Goal: Use online tool/utility: Utilize a website feature to perform a specific function

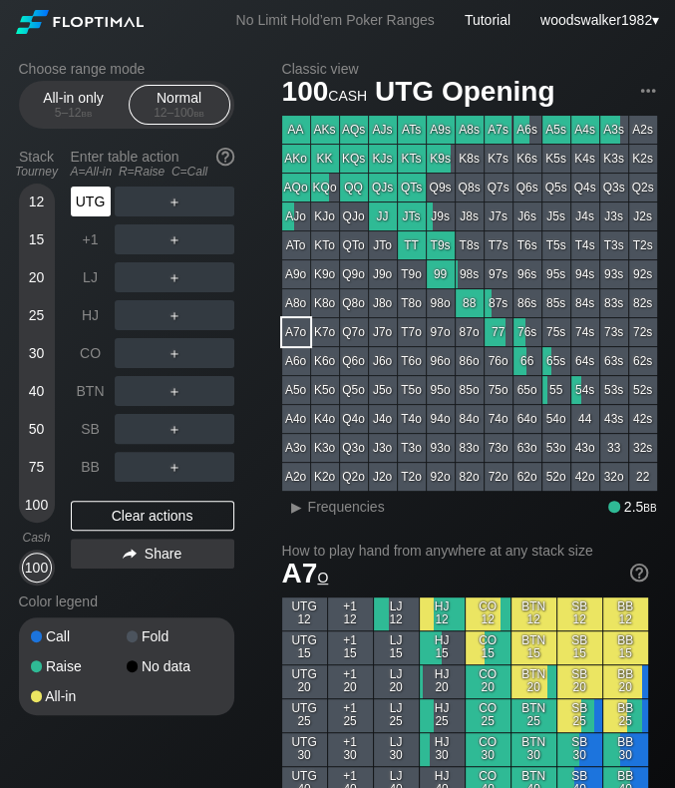
click at [100, 213] on div "UTG" at bounding box center [91, 202] width 40 height 30
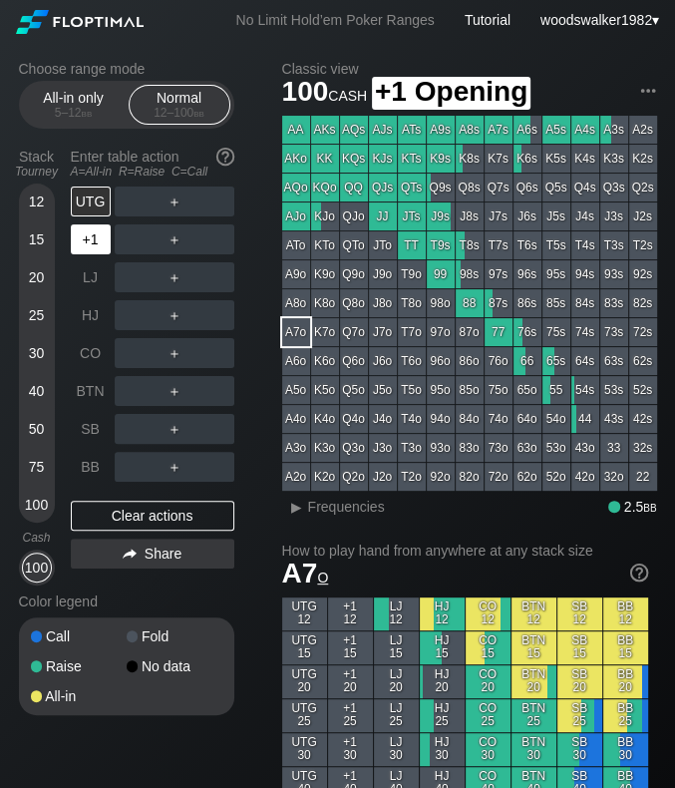
click at [92, 235] on div "+1" at bounding box center [91, 239] width 40 height 30
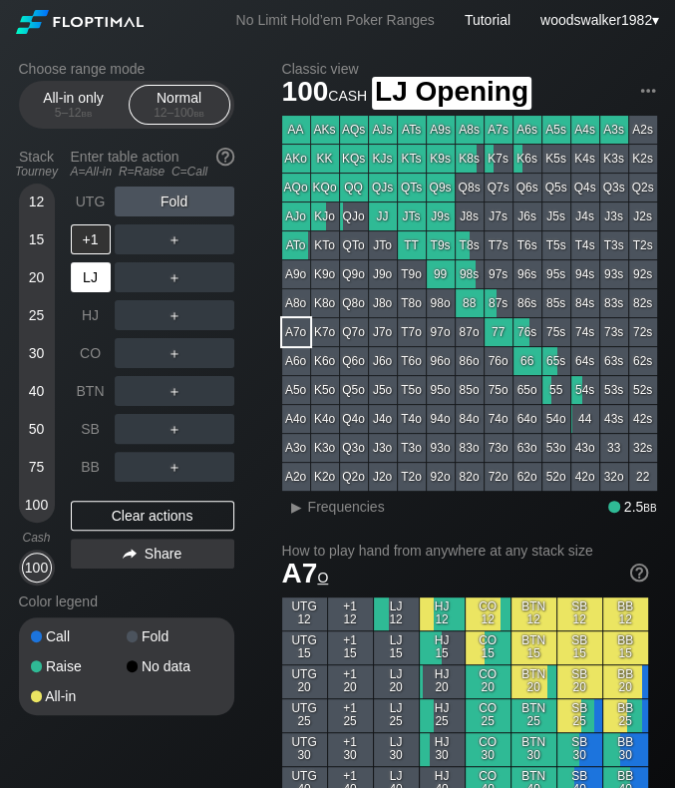
click at [88, 280] on div "LJ" at bounding box center [91, 277] width 40 height 30
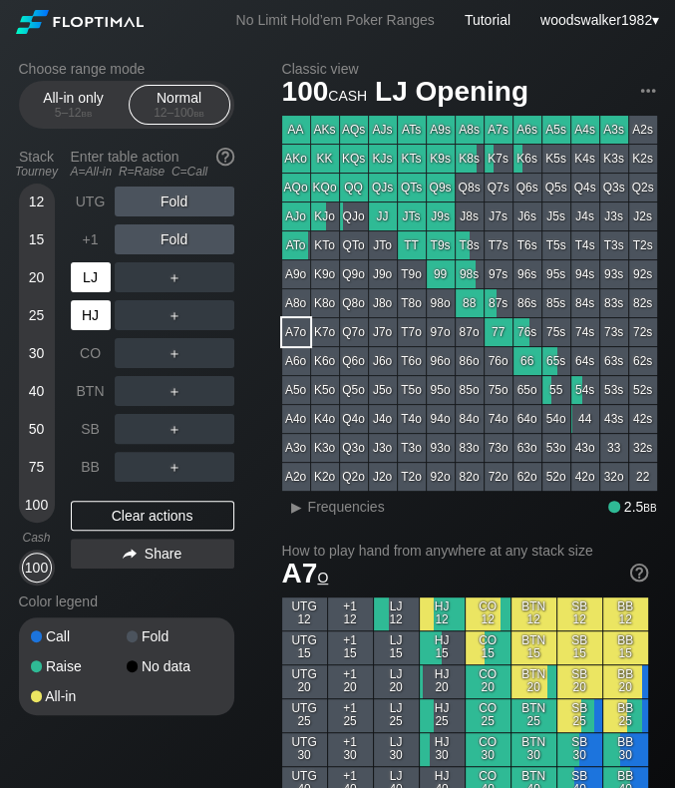
click at [86, 302] on div "HJ" at bounding box center [91, 315] width 40 height 30
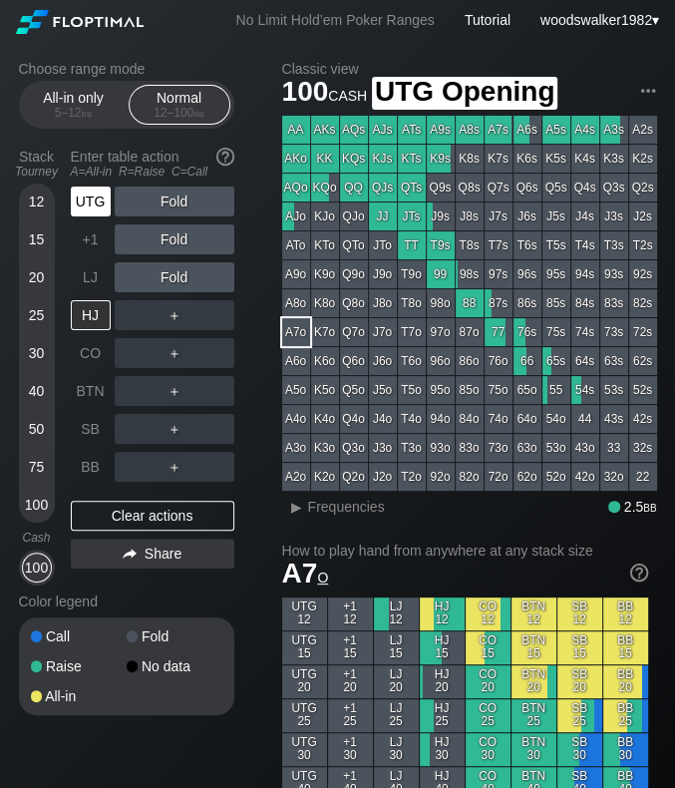
click at [94, 196] on div "UTG" at bounding box center [91, 202] width 40 height 30
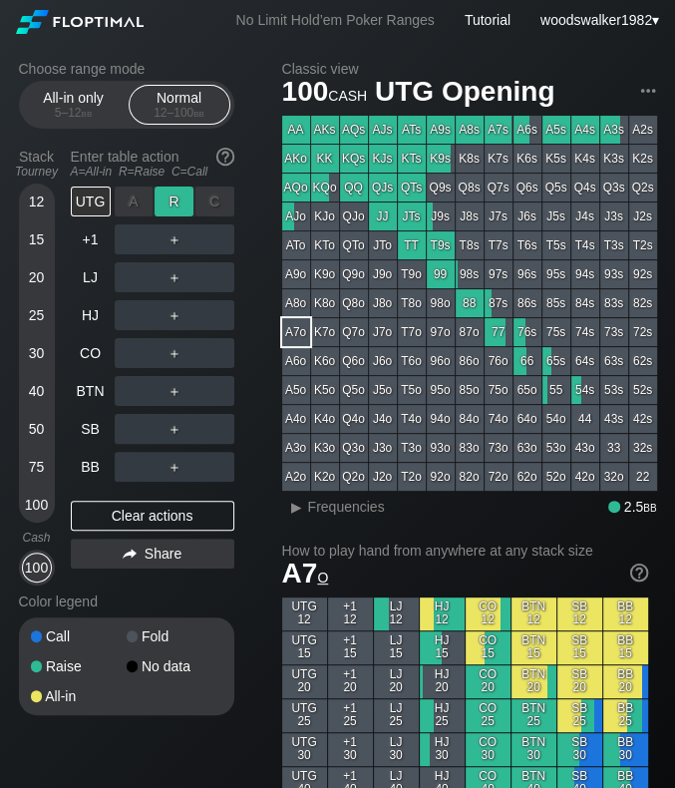
click at [178, 198] on div "R ✕" at bounding box center [174, 202] width 39 height 30
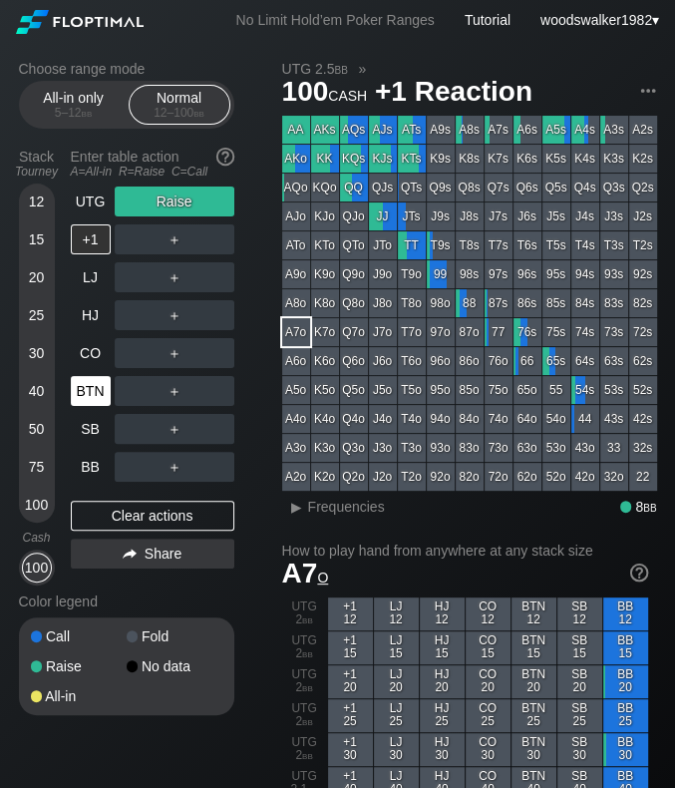
click at [90, 384] on div "BTN" at bounding box center [91, 391] width 40 height 30
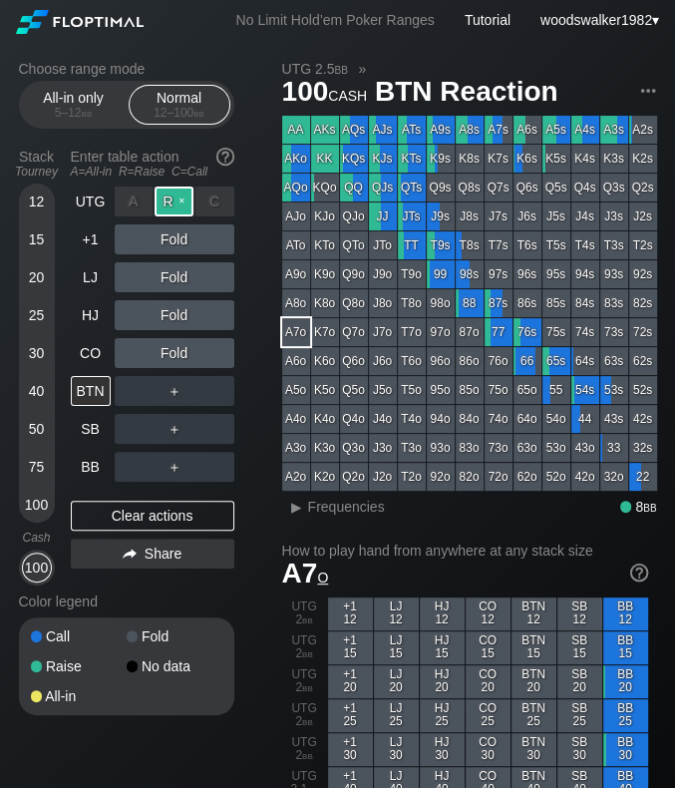
click at [184, 198] on div "R ✕" at bounding box center [174, 202] width 39 height 30
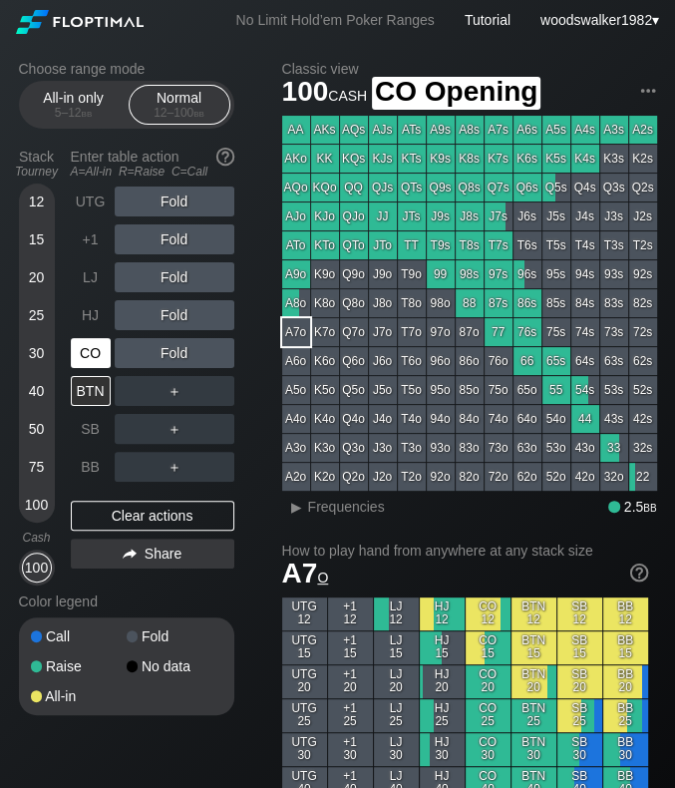
click at [98, 358] on div "CO" at bounding box center [91, 353] width 40 height 30
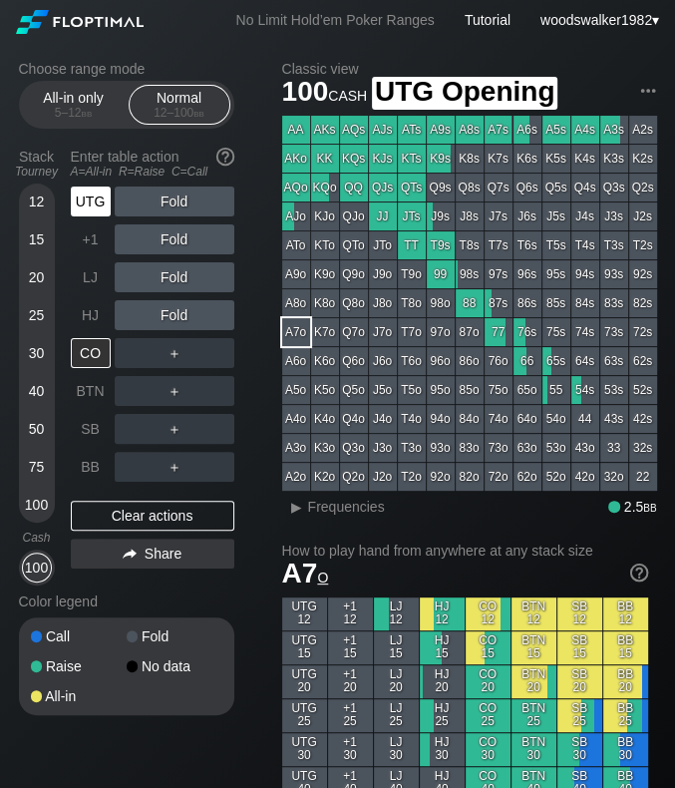
click at [95, 210] on div "UTG" at bounding box center [91, 202] width 40 height 30
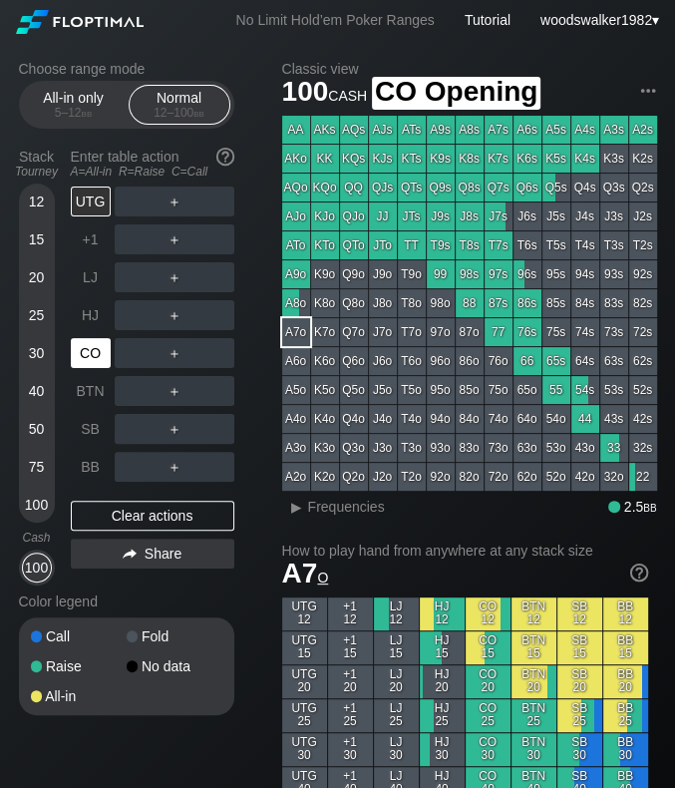
click at [88, 357] on div "CO" at bounding box center [91, 353] width 40 height 30
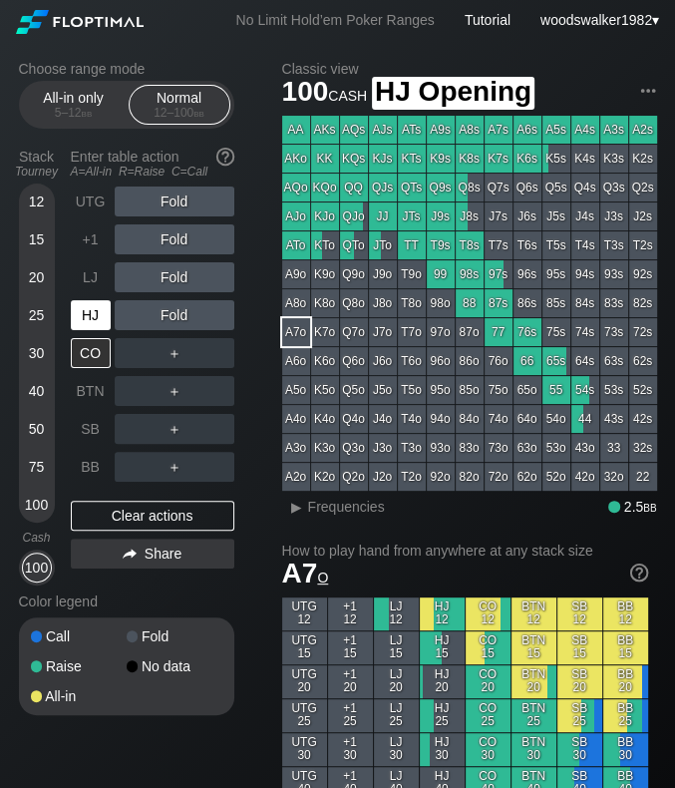
click at [92, 322] on div "HJ" at bounding box center [91, 315] width 40 height 30
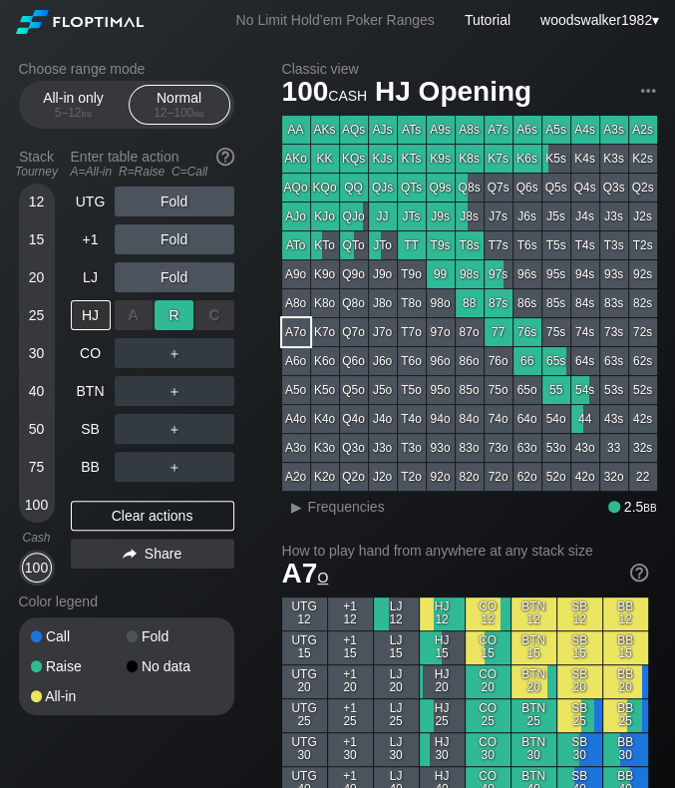
click at [173, 322] on div "R ✕" at bounding box center [174, 315] width 39 height 30
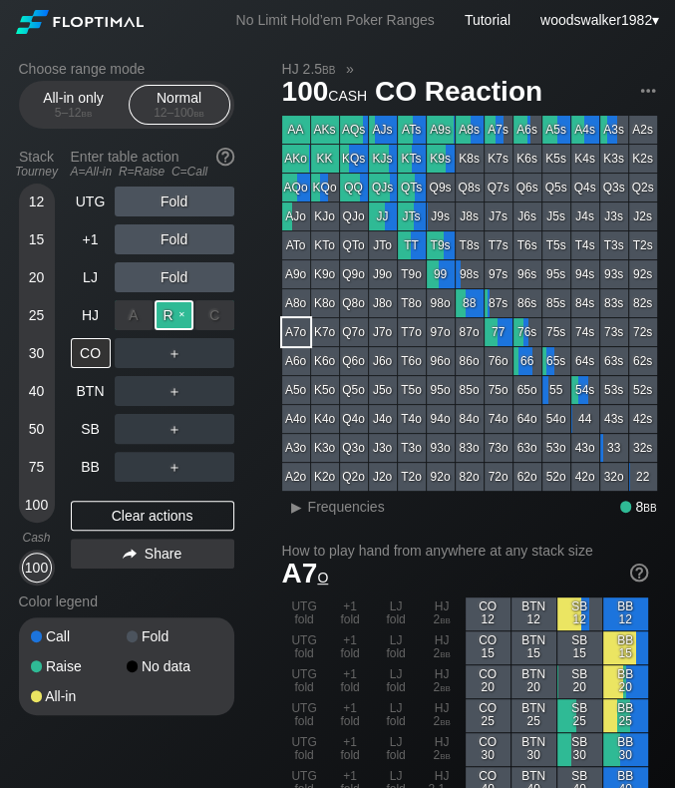
click at [182, 314] on div "R ✕" at bounding box center [174, 315] width 39 height 30
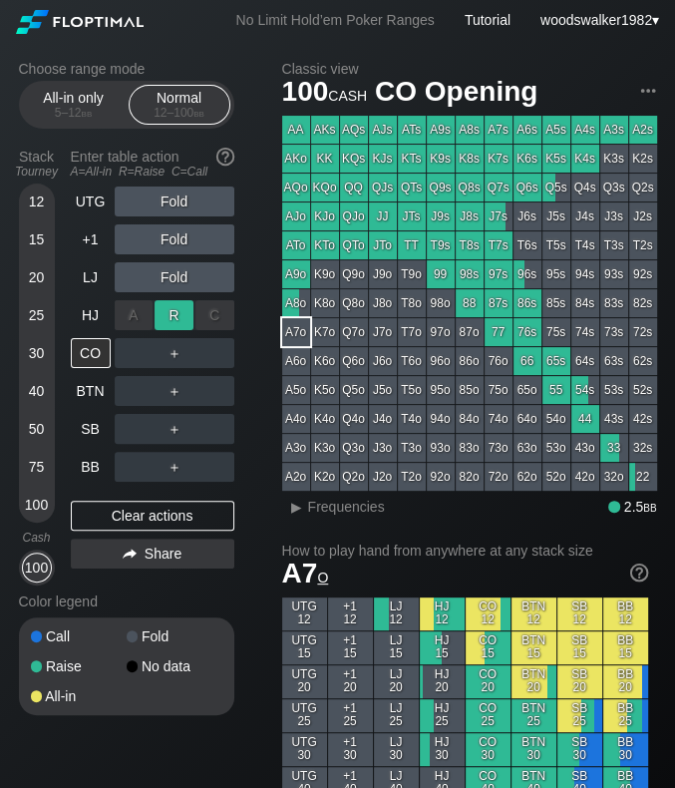
click at [176, 312] on div "R ✕" at bounding box center [174, 315] width 39 height 30
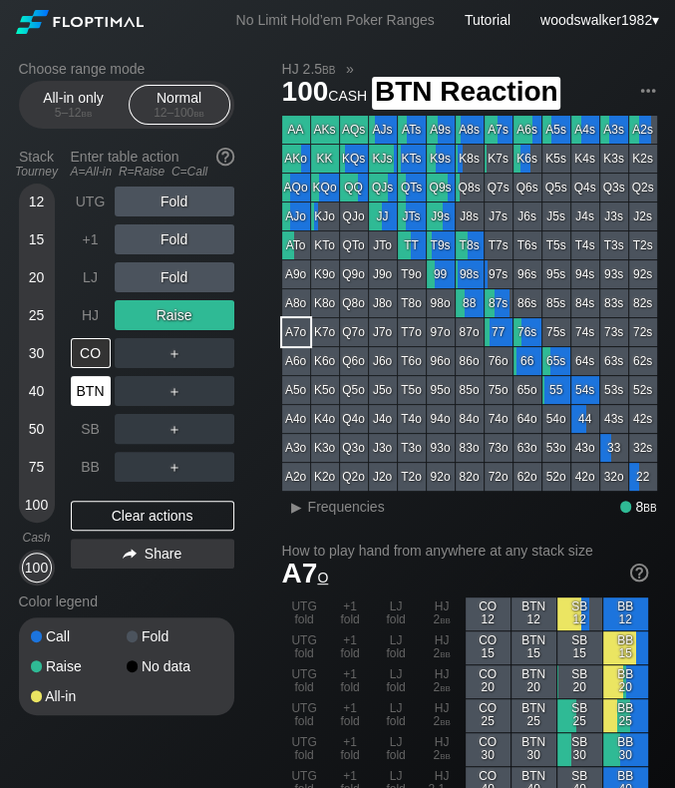
click at [98, 388] on div "BTN" at bounding box center [91, 391] width 40 height 30
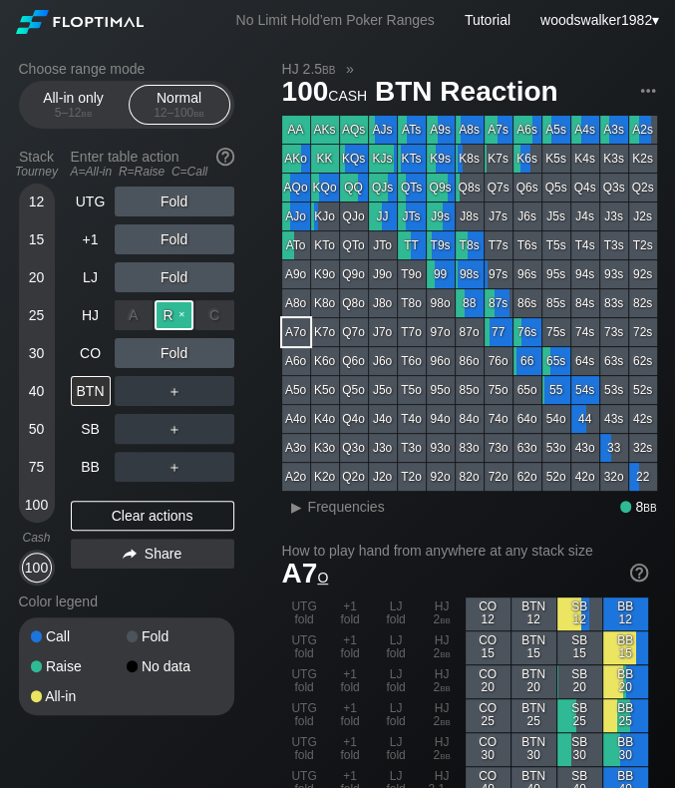
click at [185, 312] on div "R ✕" at bounding box center [174, 315] width 39 height 30
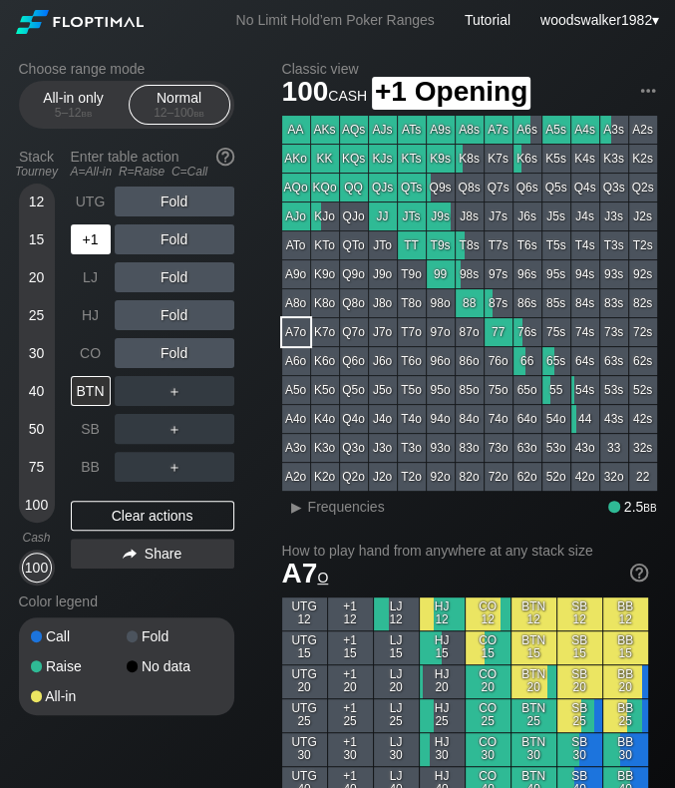
click at [96, 242] on div "+1" at bounding box center [91, 239] width 40 height 30
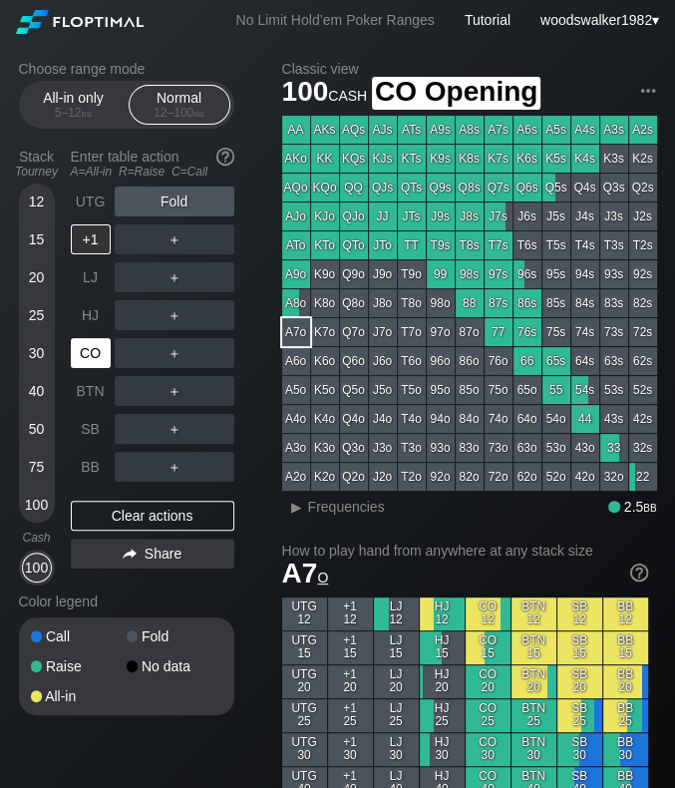
click at [85, 364] on div "CO" at bounding box center [91, 353] width 40 height 30
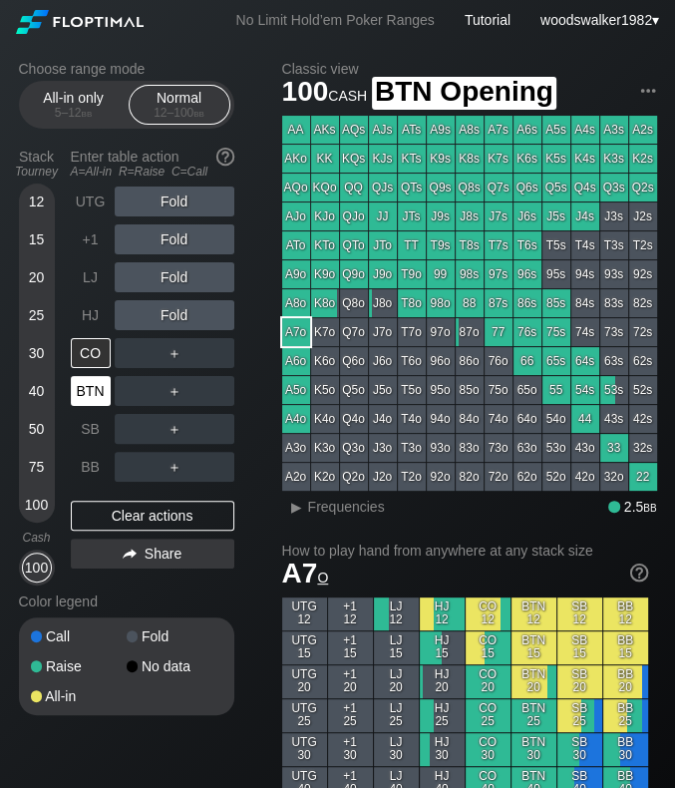
click at [92, 398] on div "BTN" at bounding box center [91, 391] width 40 height 30
